Goal: Task Accomplishment & Management: Manage account settings

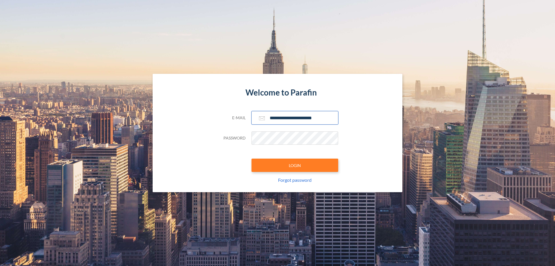
type input "**********"
click at [295, 165] on button "LOGIN" at bounding box center [294, 164] width 87 height 13
